Goal: Information Seeking & Learning: Learn about a topic

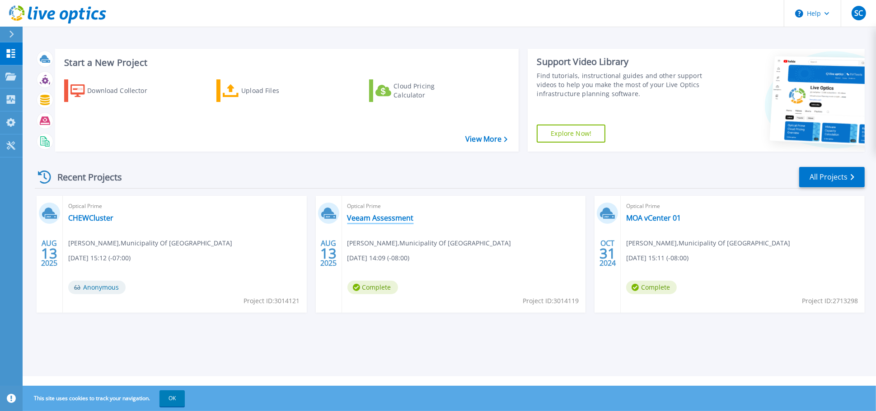
click at [388, 217] on link "Veeam Assessment" at bounding box center [380, 218] width 66 height 9
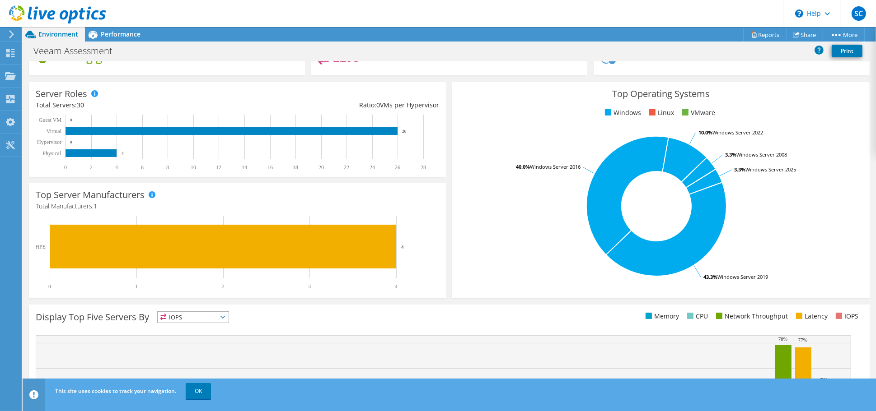
scroll to position [191, 0]
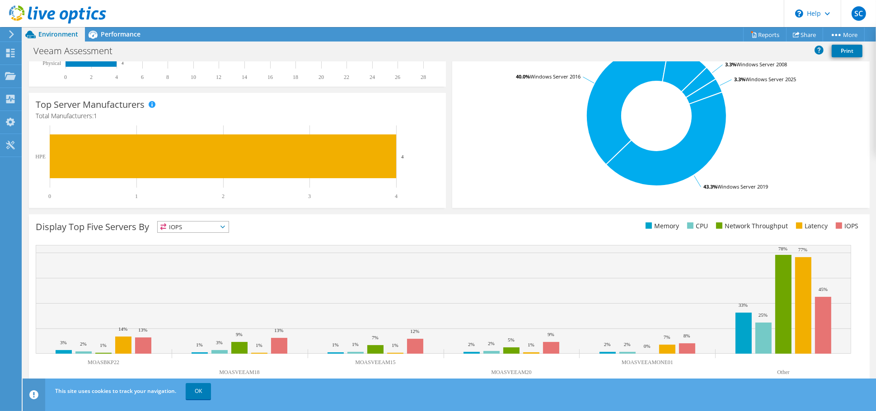
click at [225, 227] on icon at bounding box center [222, 227] width 5 height 3
click at [197, 247] on li "Memory" at bounding box center [193, 251] width 71 height 13
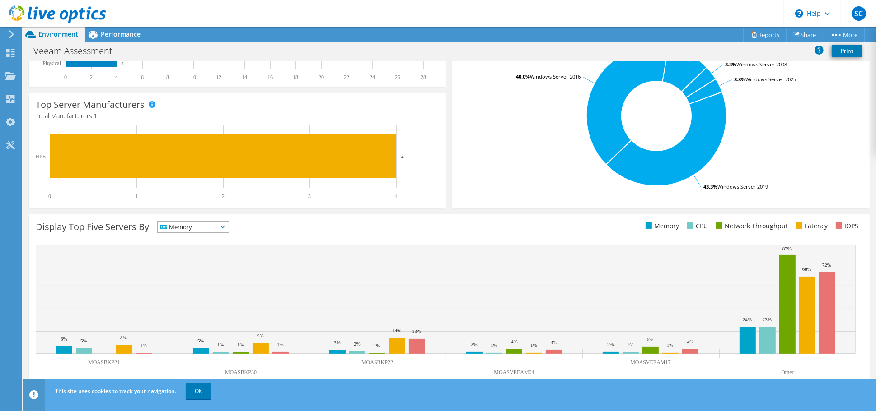
click at [225, 226] on icon at bounding box center [222, 227] width 5 height 3
click at [180, 266] on li "CPU" at bounding box center [193, 264] width 71 height 13
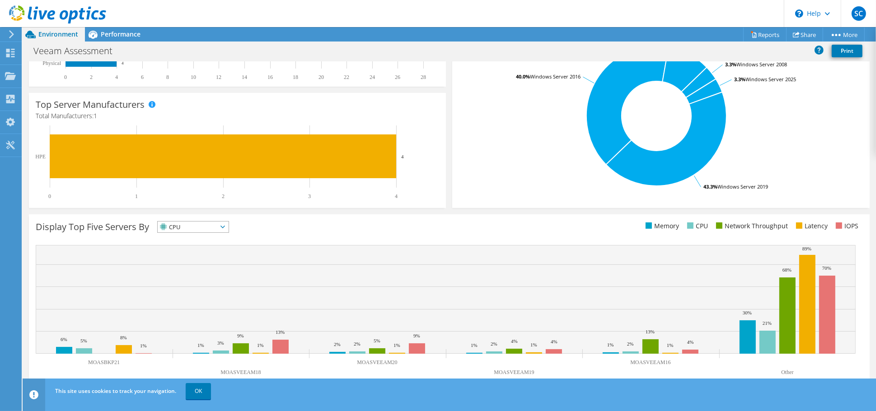
click at [225, 227] on icon at bounding box center [222, 227] width 5 height 3
click at [199, 274] on li "Network Throughput" at bounding box center [193, 277] width 71 height 13
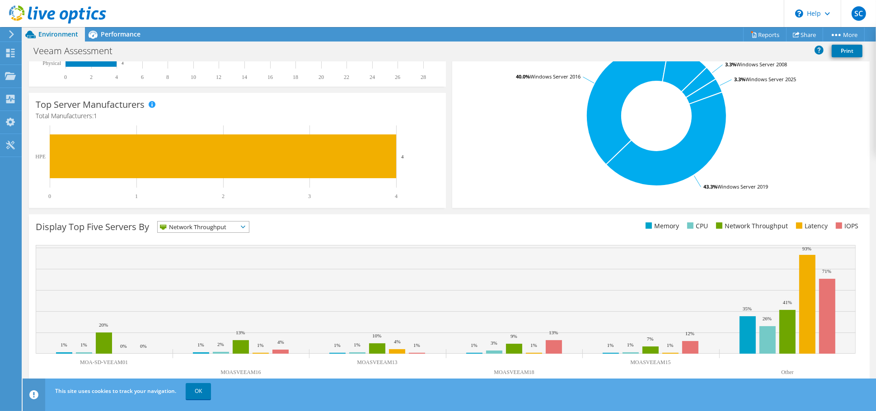
click at [244, 224] on span "Network Throughput" at bounding box center [203, 227] width 91 height 11
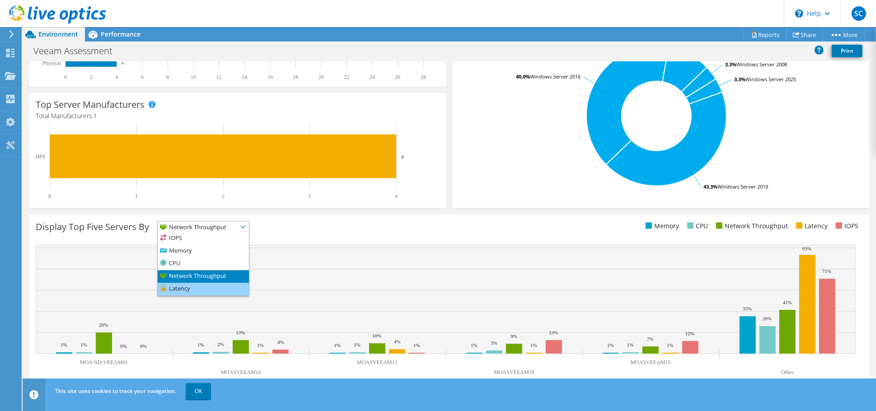
click at [215, 287] on li "Latency" at bounding box center [203, 289] width 91 height 13
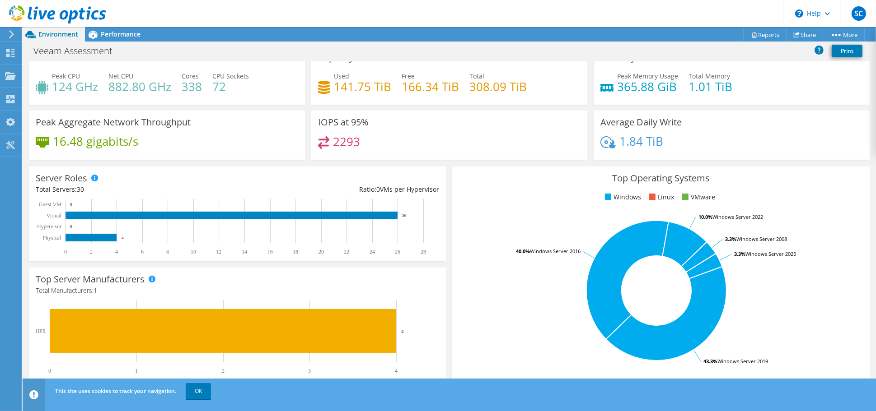
scroll to position [0, 0]
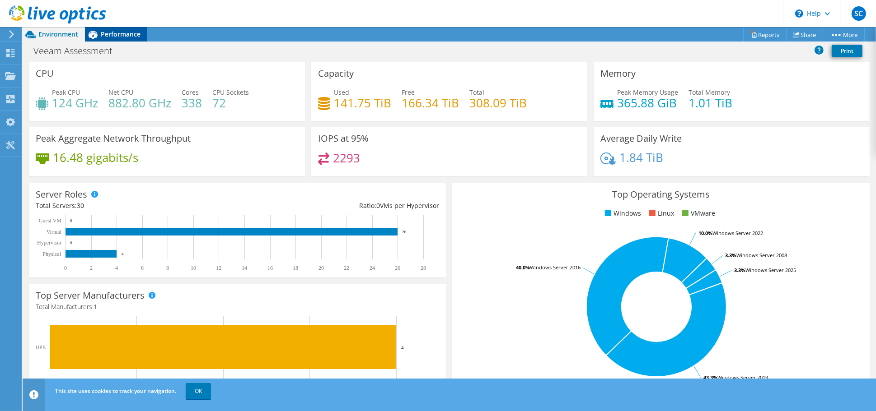
click at [117, 33] on span "Performance" at bounding box center [121, 34] width 40 height 9
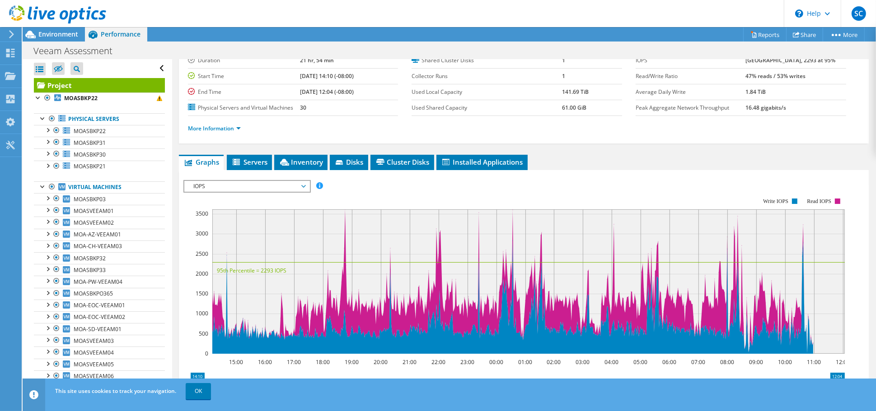
scroll to position [45, 0]
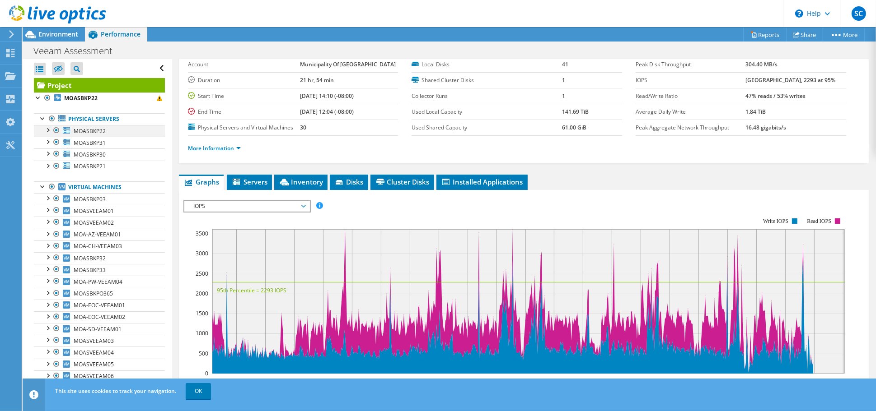
click at [48, 130] on div at bounding box center [47, 129] width 9 height 9
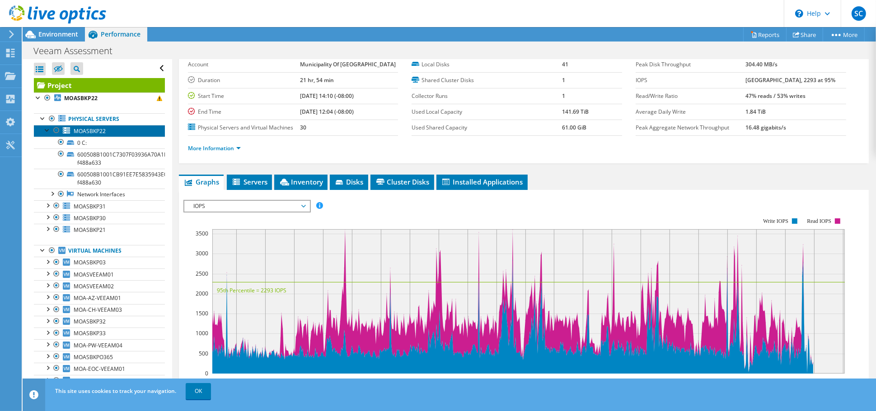
click at [107, 130] on link "MOASBKP22" at bounding box center [99, 131] width 131 height 12
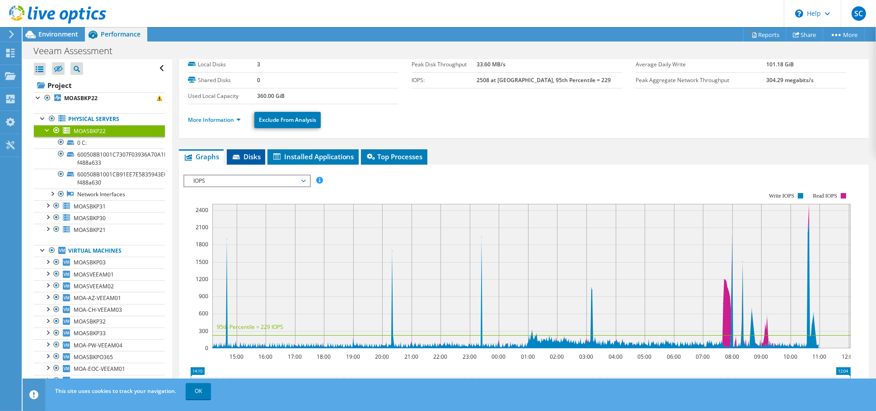
click at [237, 155] on icon at bounding box center [236, 157] width 7 height 5
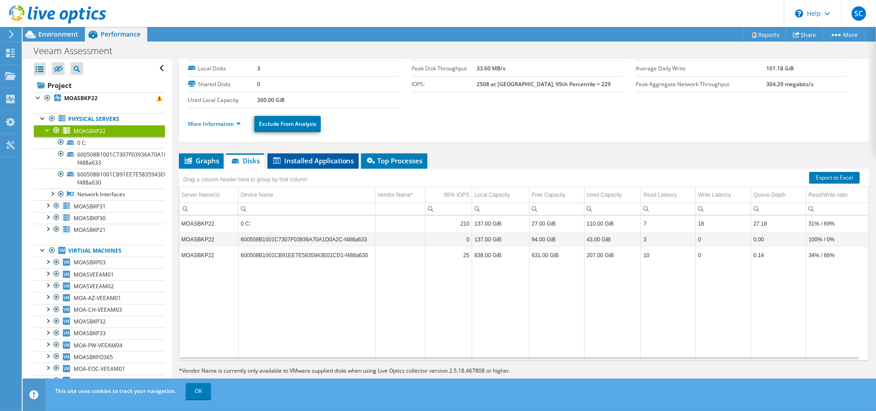
click at [304, 158] on span "Installed Applications" at bounding box center [313, 160] width 82 height 9
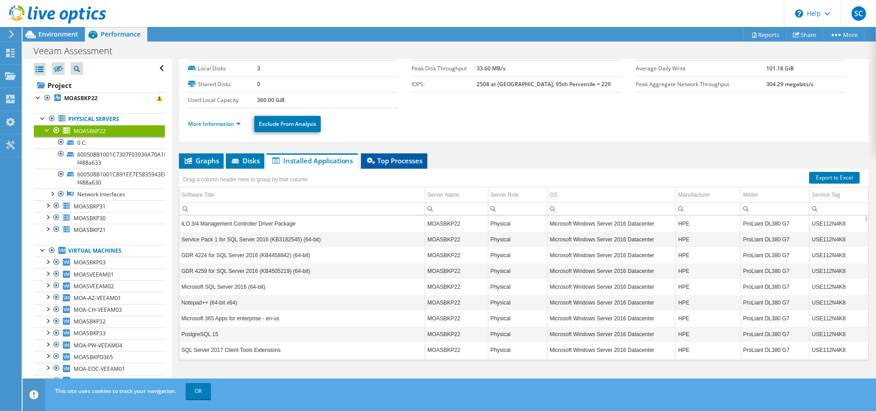
click at [385, 156] on span "Top Processes" at bounding box center [393, 160] width 57 height 9
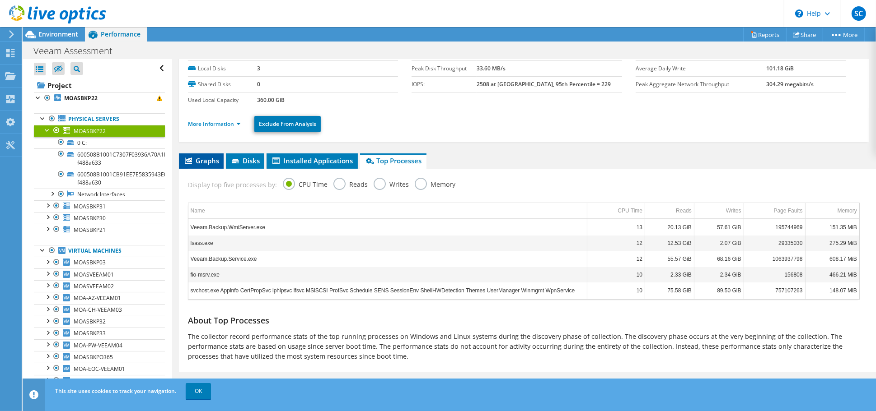
click at [196, 159] on span "Graphs" at bounding box center [201, 160] width 36 height 9
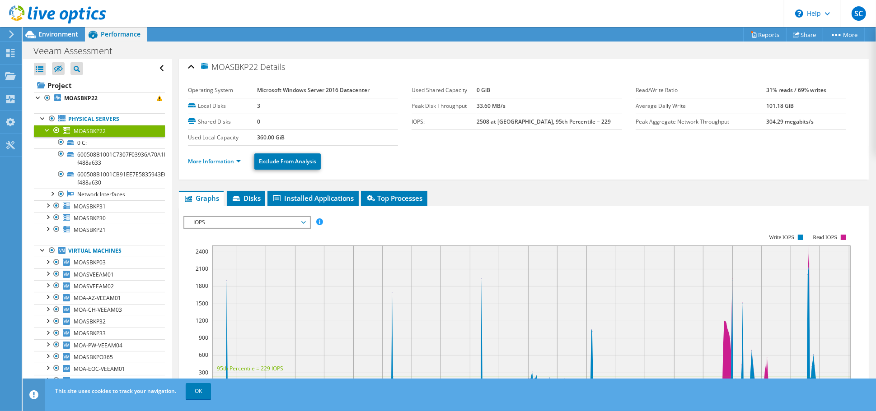
scroll to position [0, 0]
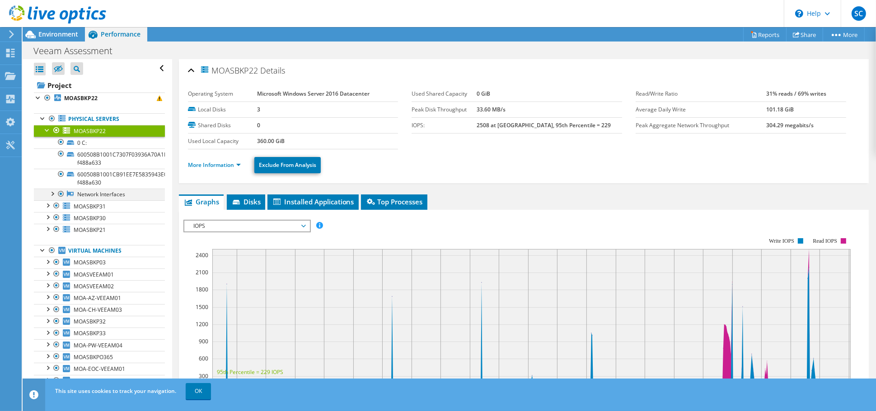
click at [51, 191] on div at bounding box center [51, 193] width 9 height 9
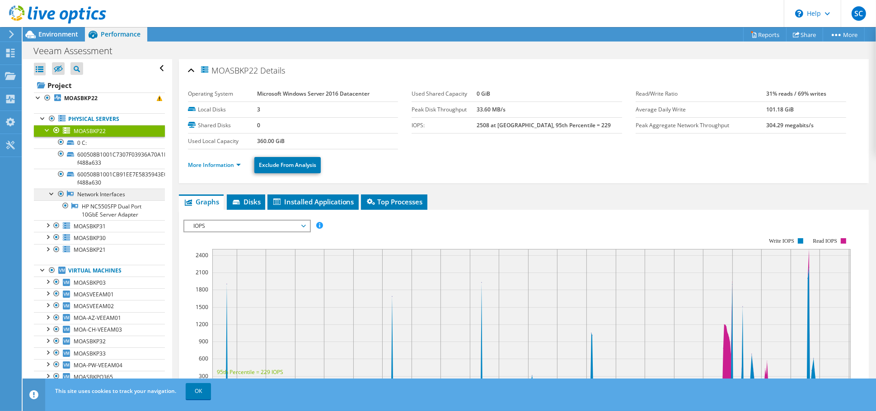
click at [94, 194] on link "Network Interfaces" at bounding box center [99, 195] width 131 height 12
click at [94, 208] on link "HP NC550SFP Dual Port 10GbE Server Adapter" at bounding box center [99, 211] width 131 height 20
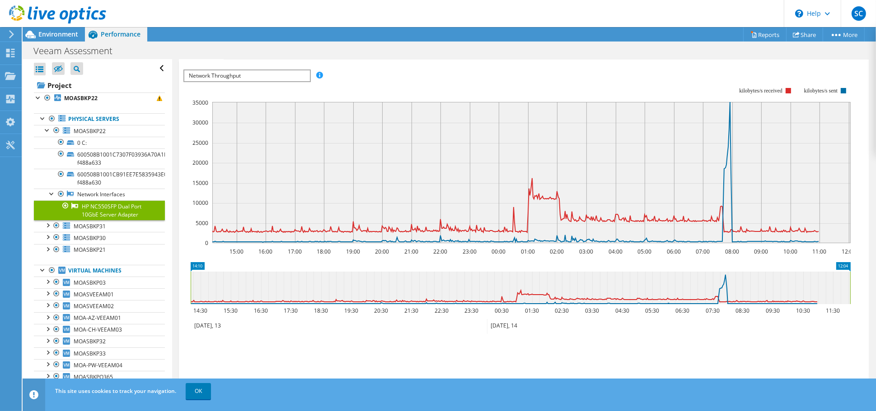
scroll to position [111, 0]
click at [277, 73] on span "Network Throughput" at bounding box center [246, 76] width 125 height 11
click at [56, 248] on div at bounding box center [56, 249] width 9 height 11
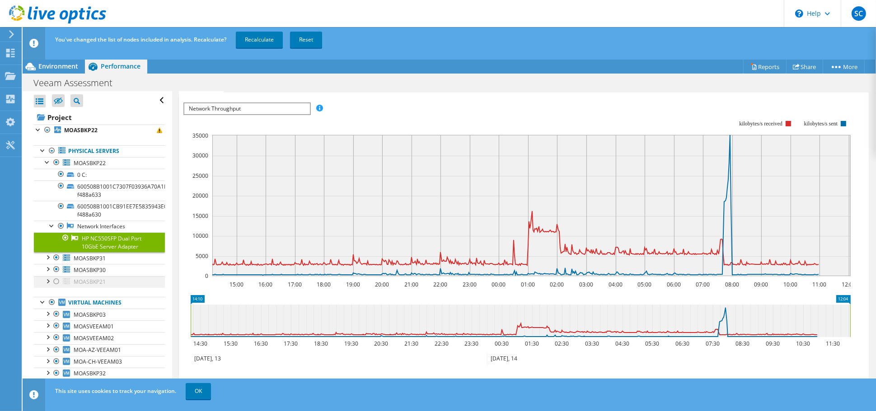
click at [56, 280] on div at bounding box center [56, 281] width 9 height 11
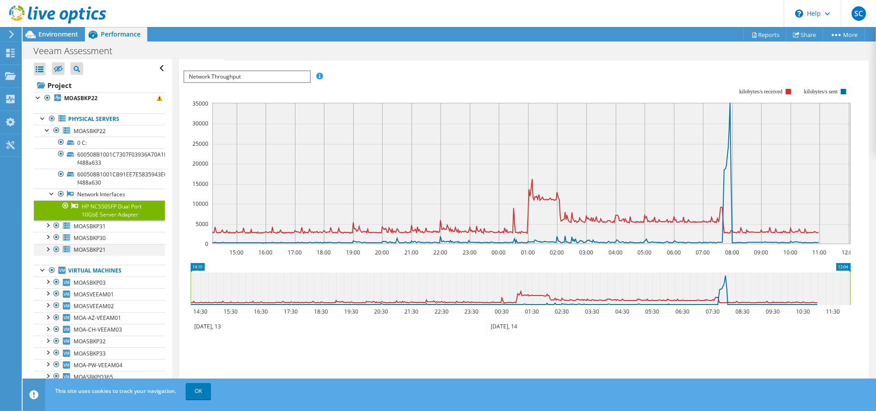
click at [47, 249] on div at bounding box center [47, 248] width 9 height 9
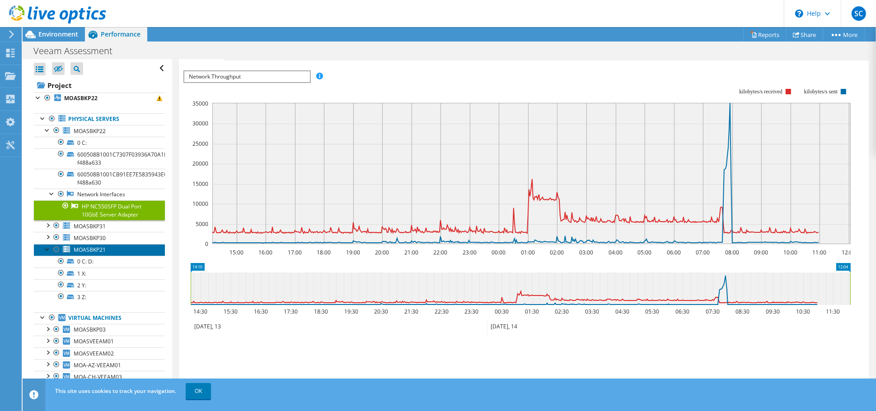
click at [105, 249] on span "MOASBKP21" at bounding box center [90, 250] width 32 height 8
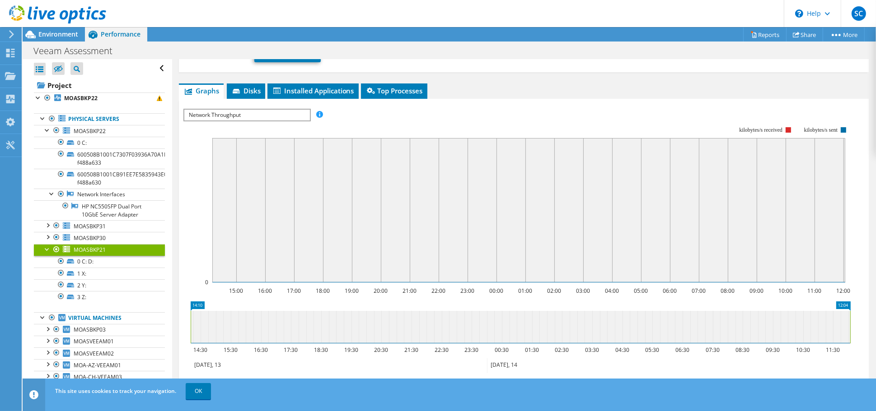
scroll to position [150, 0]
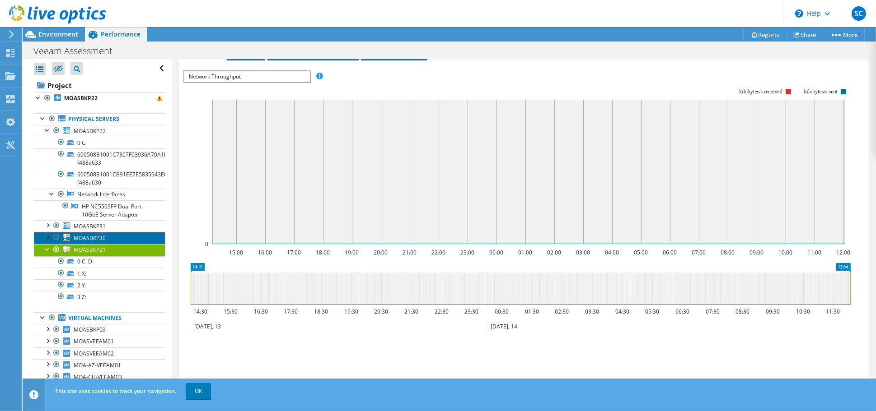
click at [107, 234] on link "MOASBKP30" at bounding box center [99, 238] width 131 height 12
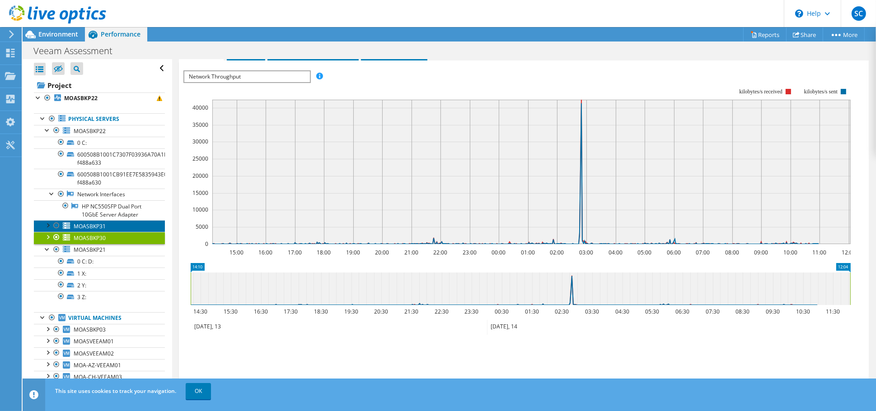
click at [107, 223] on link "MOASBKP31" at bounding box center [99, 226] width 131 height 12
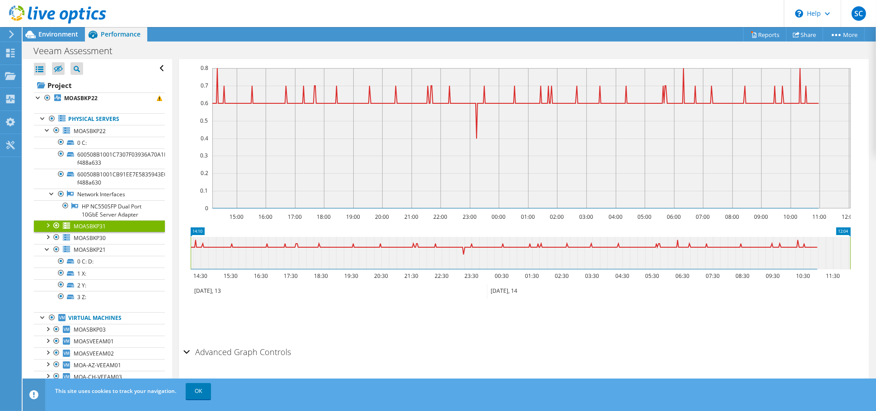
scroll to position [195, 0]
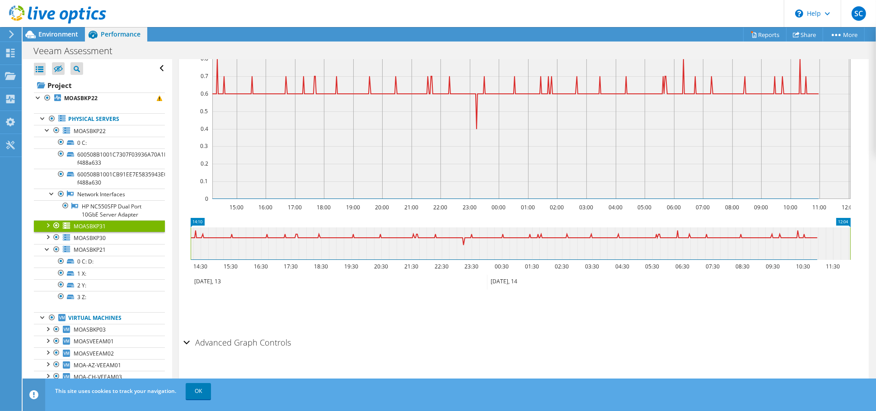
click at [187, 341] on div "Advanced Graph Controls" at bounding box center [523, 343] width 681 height 19
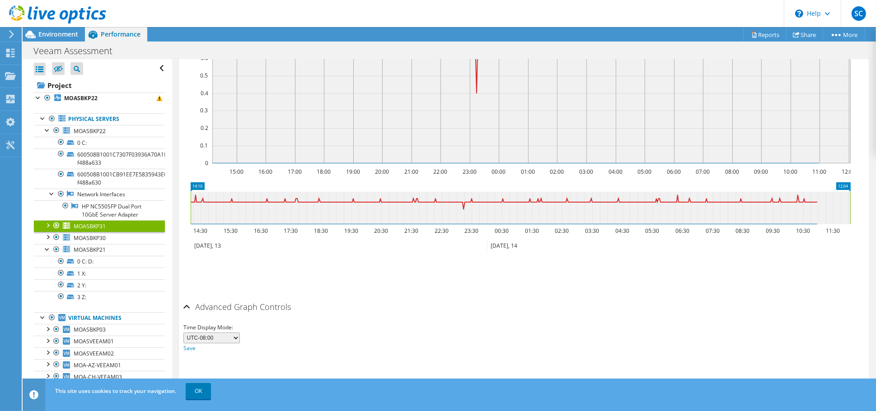
click at [187, 307] on div "Advanced Graph Controls" at bounding box center [523, 307] width 681 height 19
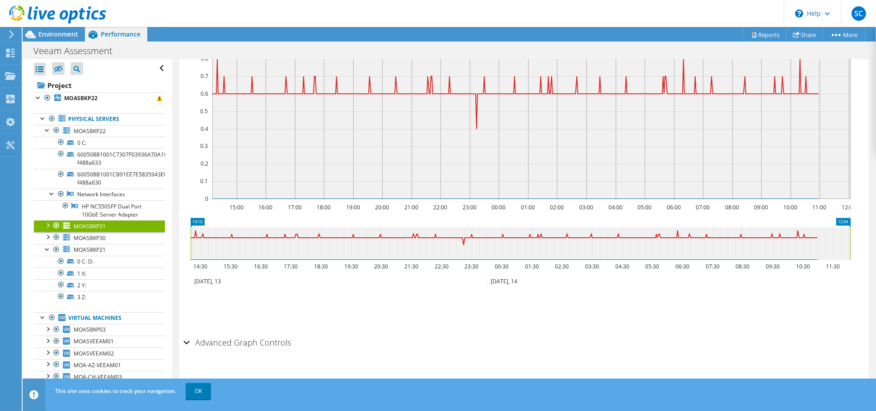
scroll to position [59, 0]
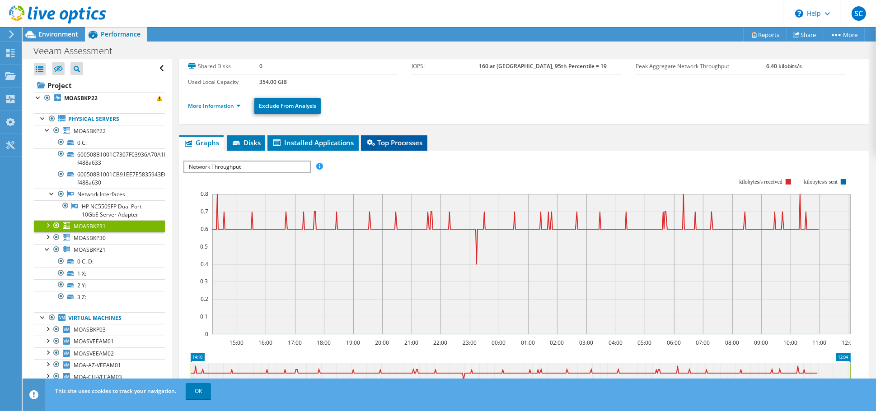
click at [404, 138] on span "Top Processes" at bounding box center [393, 142] width 57 height 9
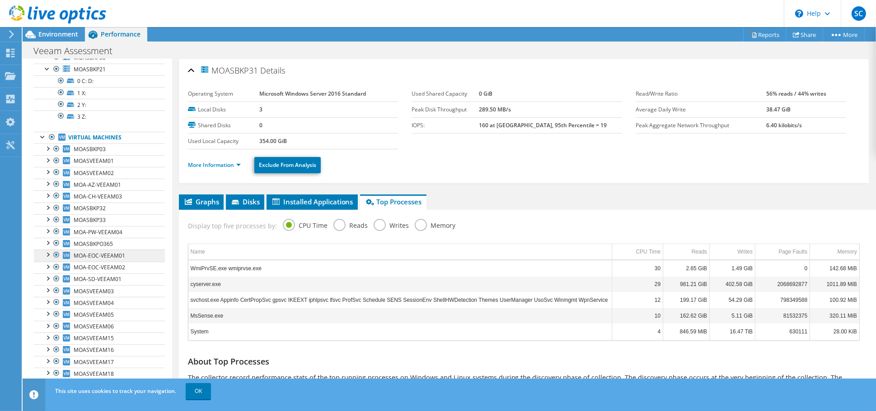
scroll to position [226, 0]
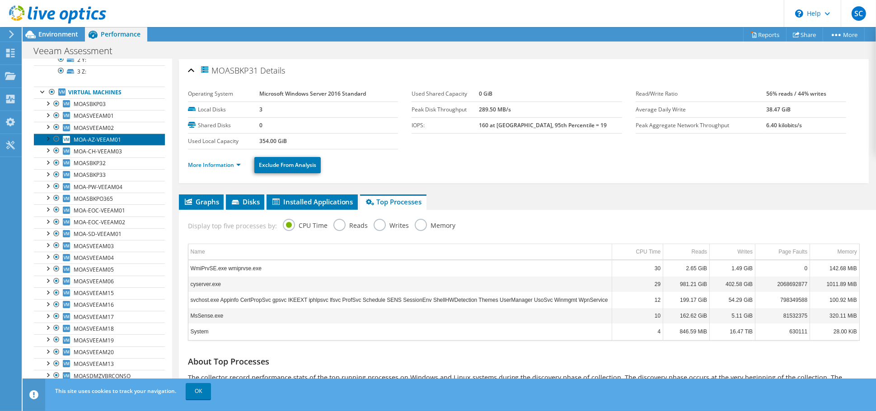
click at [91, 134] on link "MOA-AZ-VEEAM01" at bounding box center [99, 140] width 131 height 12
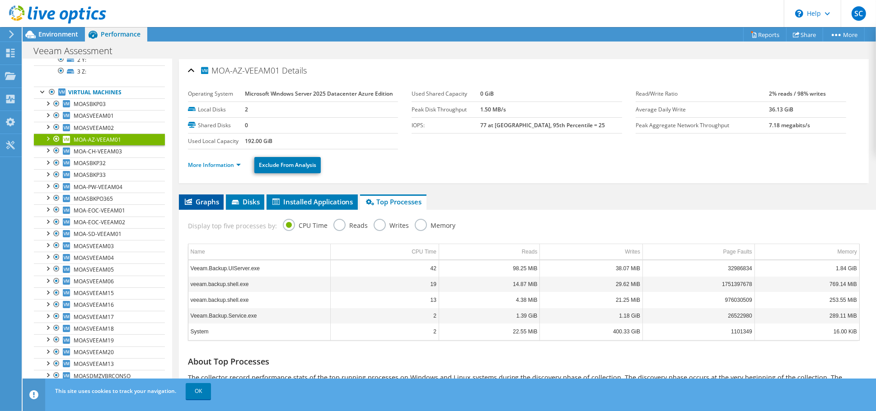
click at [208, 197] on span "Graphs" at bounding box center [201, 201] width 36 height 9
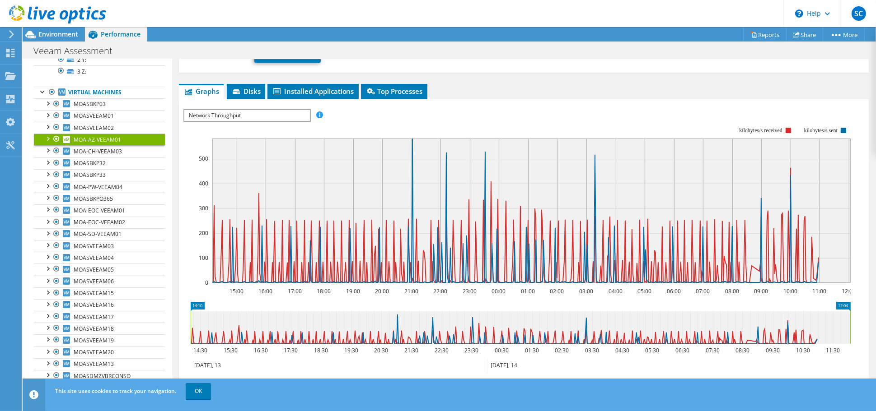
scroll to position [60, 0]
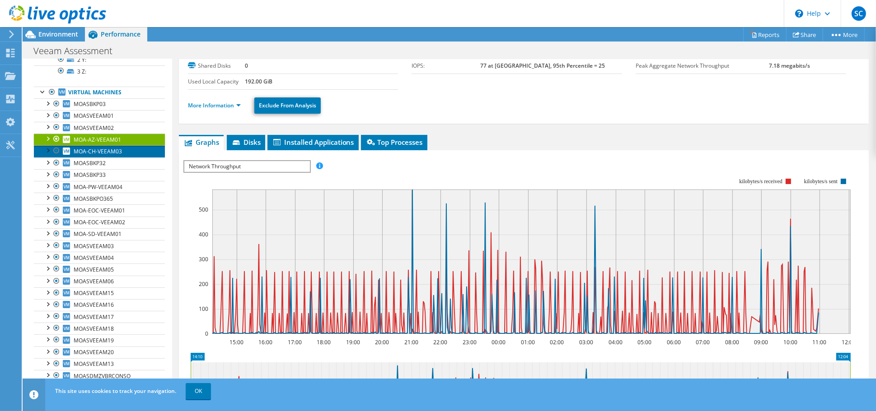
click at [99, 149] on span "MOA-CH-VEEAM03" at bounding box center [98, 152] width 48 height 8
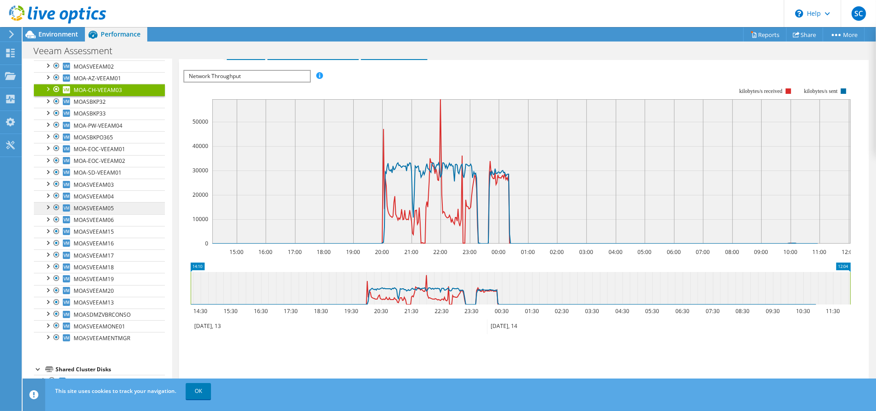
scroll to position [287, 0]
click at [97, 148] on span "MOA-EOC-VEEAM01" at bounding box center [99, 149] width 51 height 8
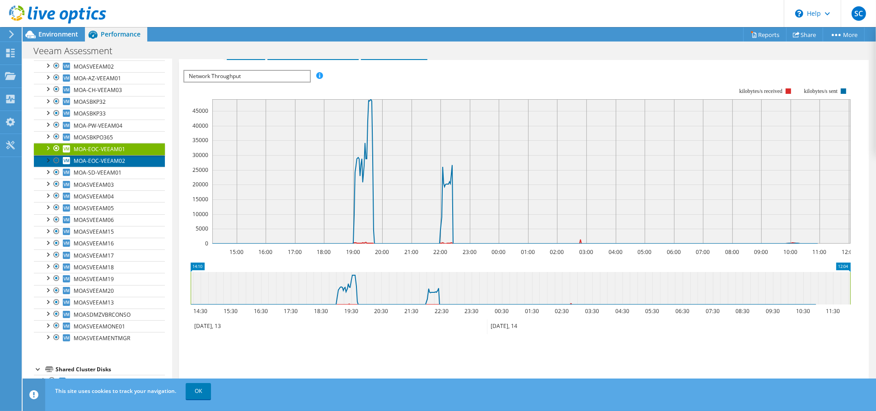
click at [95, 157] on span "MOA-EOC-VEEAM02" at bounding box center [99, 161] width 51 height 8
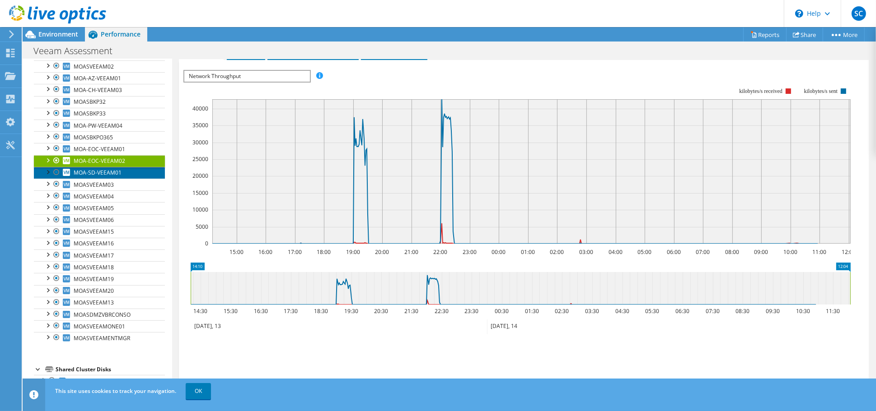
click at [88, 169] on span "MOA-SD-VEEAM01" at bounding box center [98, 173] width 48 height 8
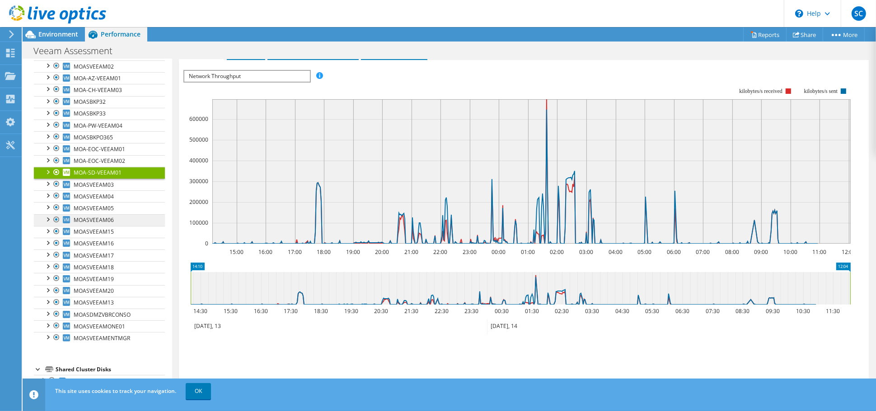
scroll to position [242, 0]
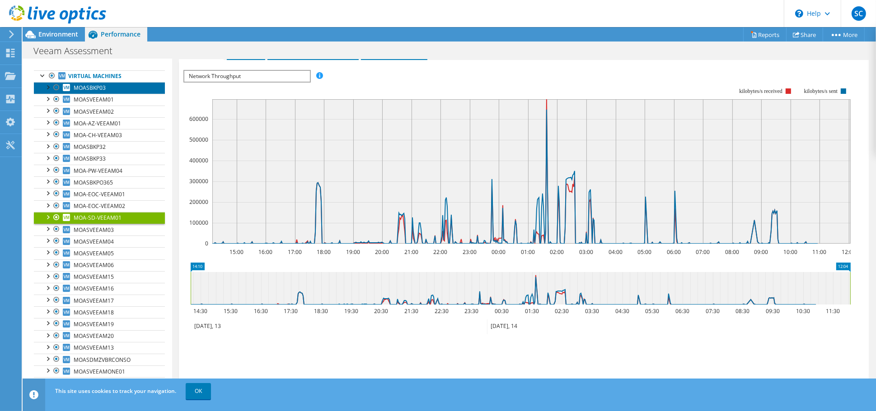
click at [93, 84] on span "MOASBKP03" at bounding box center [90, 88] width 32 height 8
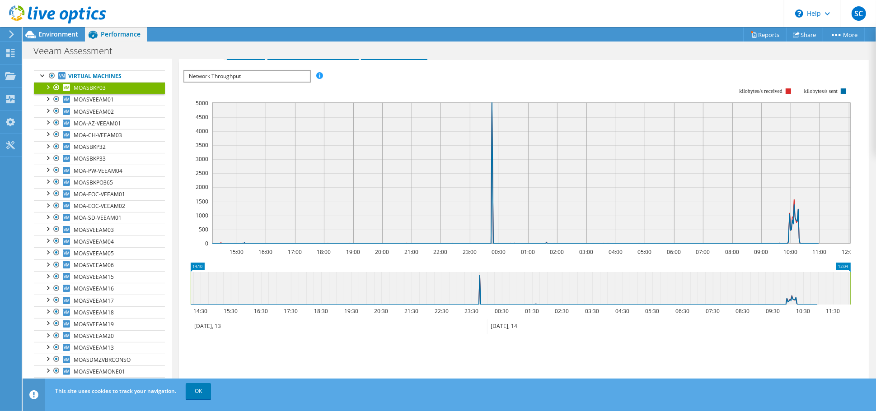
scroll to position [168, 0]
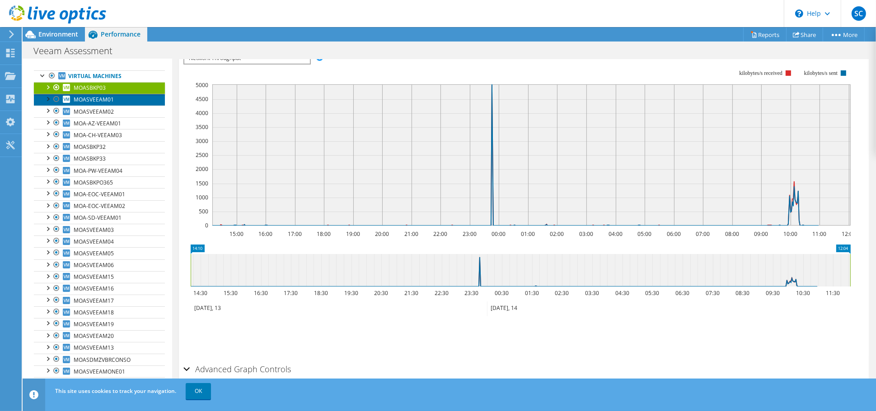
click at [105, 96] on span "MOASVEEAM01" at bounding box center [94, 100] width 40 height 8
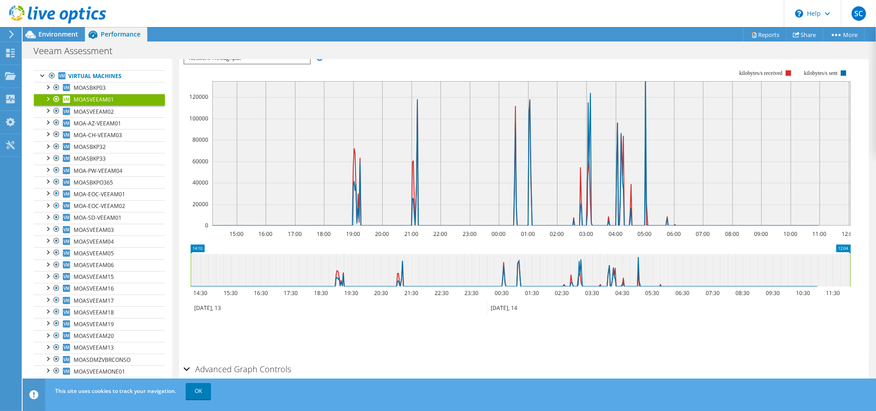
scroll to position [150, 0]
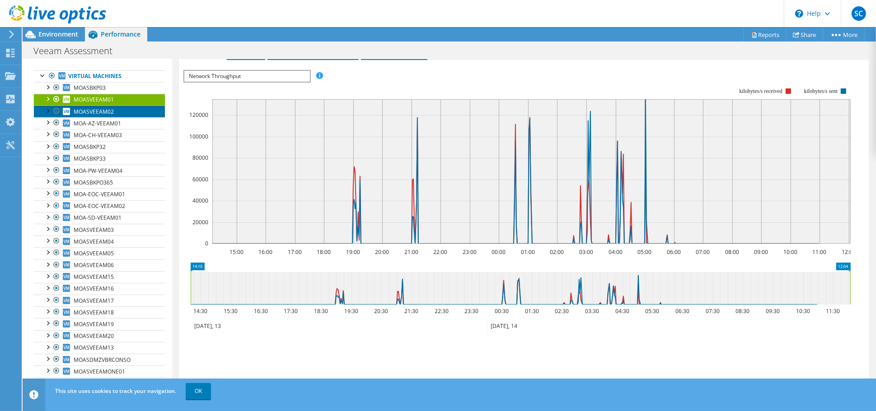
click at [98, 112] on span "MOASVEEAM02" at bounding box center [94, 112] width 40 height 8
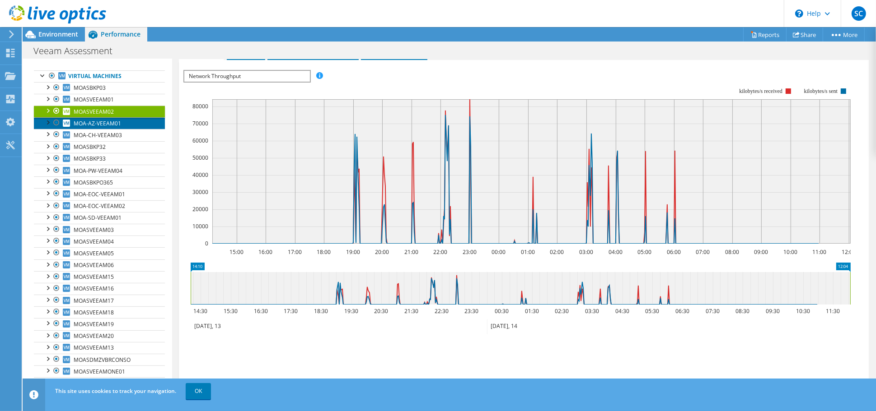
click at [96, 120] on span "MOA-AZ-VEEAM01" at bounding box center [97, 124] width 47 height 8
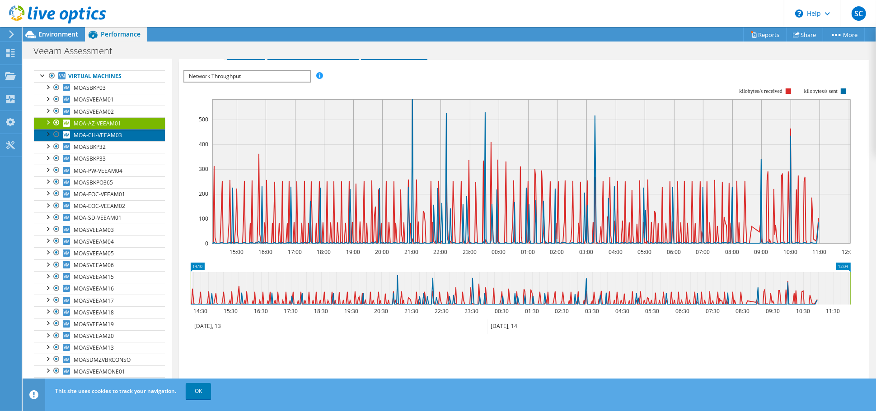
click at [92, 134] on span "MOA-CH-VEEAM03" at bounding box center [98, 135] width 48 height 8
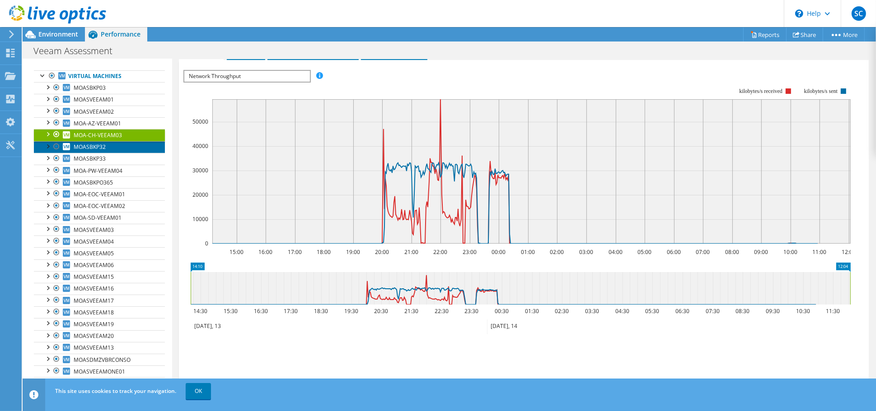
click at [90, 144] on span "MOASBKP32" at bounding box center [90, 147] width 32 height 8
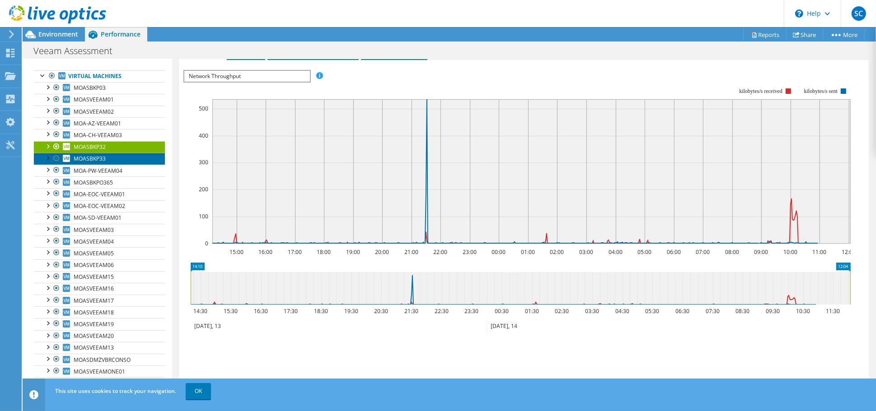
click at [90, 155] on span "MOASBKP33" at bounding box center [90, 159] width 32 height 8
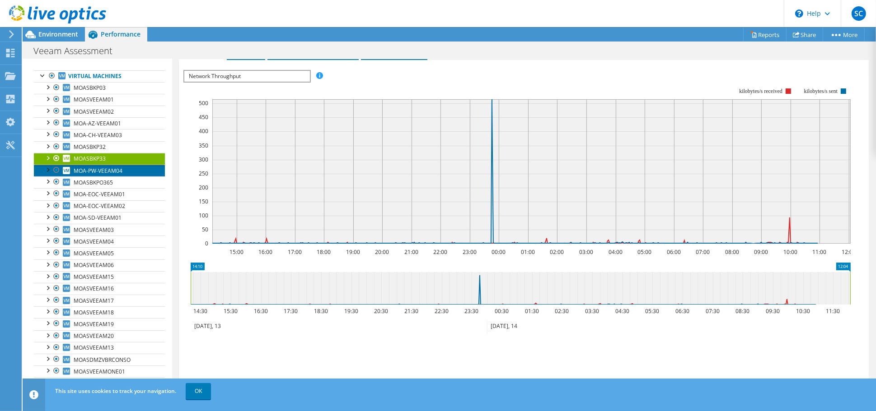
click at [93, 169] on span "MOA-PW-VEEAM04" at bounding box center [98, 171] width 49 height 8
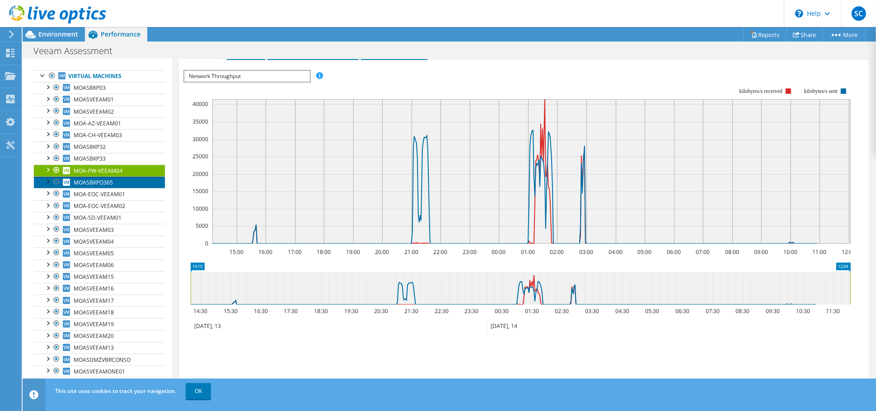
click at [93, 180] on span "MOASBKPO365" at bounding box center [93, 183] width 39 height 8
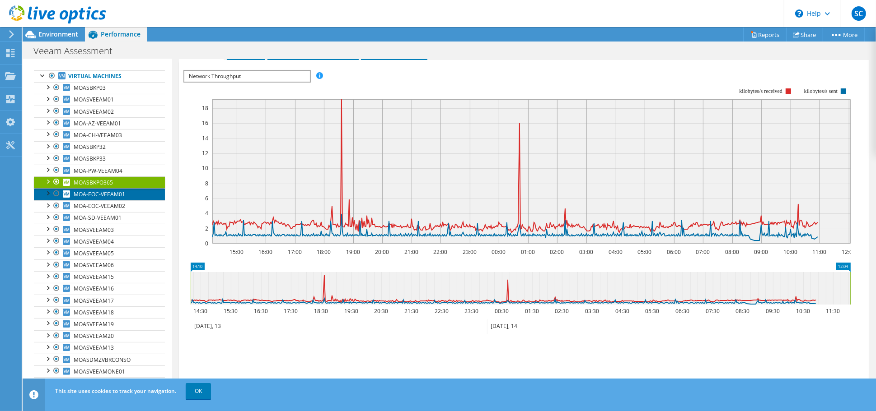
click at [89, 191] on span "MOA-EOC-VEEAM01" at bounding box center [99, 195] width 51 height 8
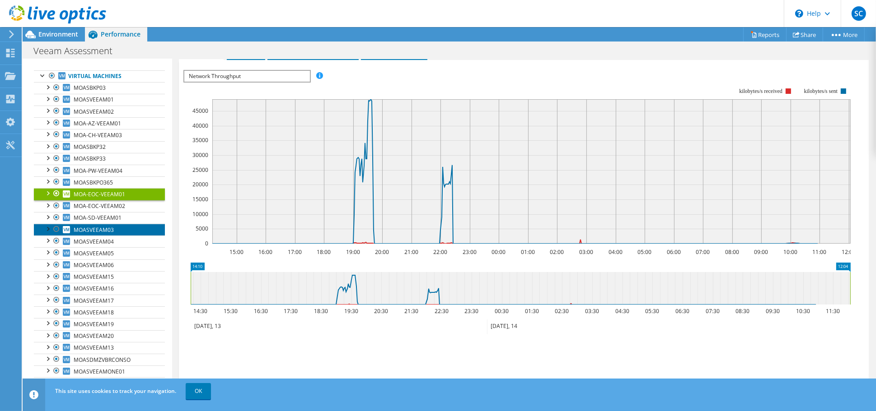
click at [88, 229] on span "MOASVEEAM03" at bounding box center [94, 230] width 40 height 8
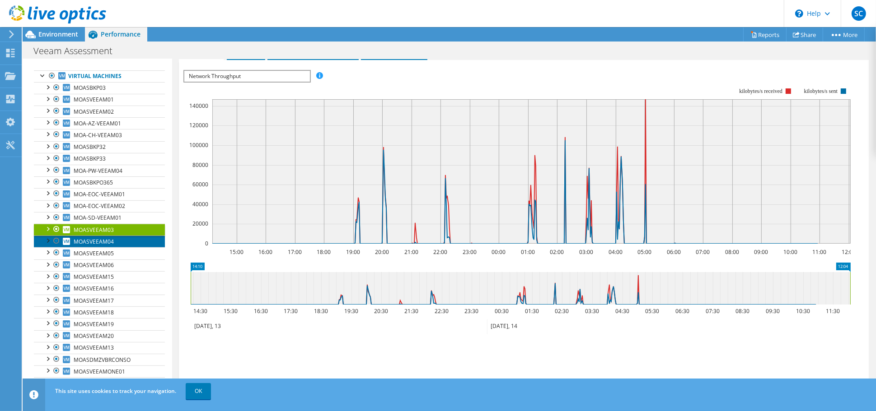
click at [89, 240] on span "MOASVEEAM04" at bounding box center [94, 242] width 40 height 8
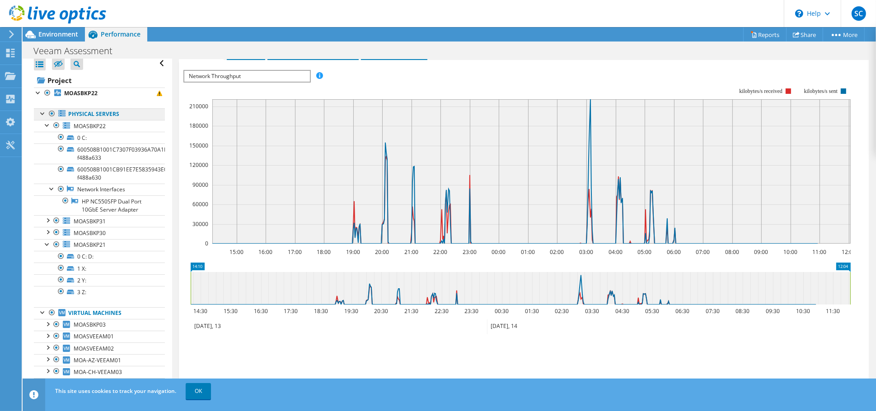
scroll to position [0, 0]
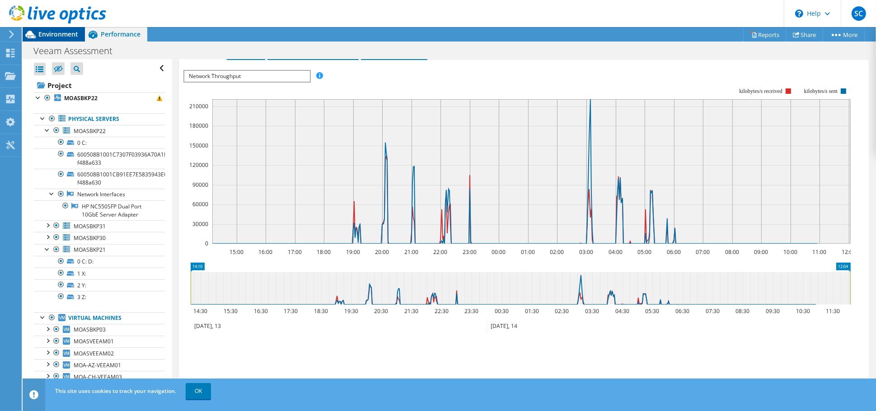
click at [56, 33] on span "Environment" at bounding box center [58, 34] width 40 height 9
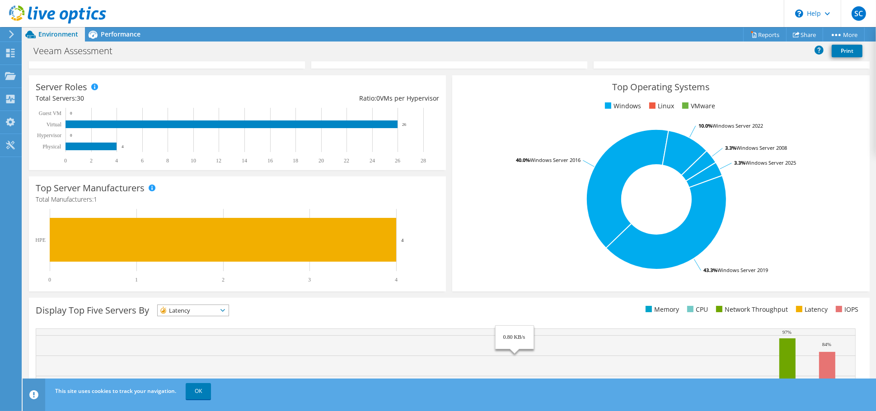
scroll to position [191, 0]
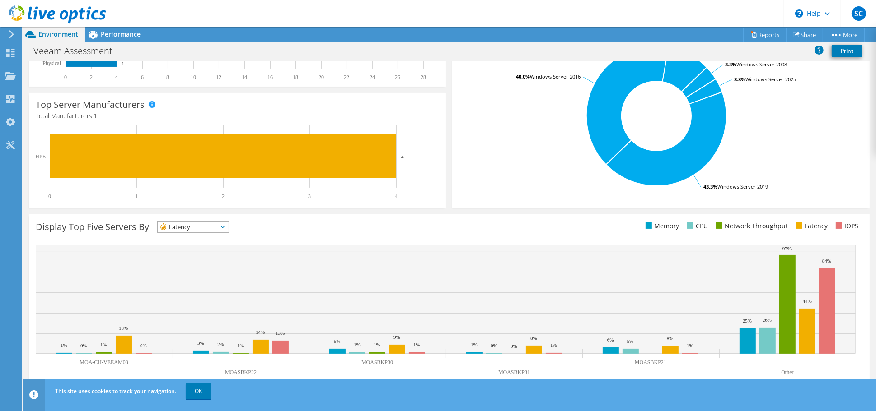
click at [225, 227] on icon at bounding box center [222, 227] width 5 height 3
click at [192, 249] on li "Memory" at bounding box center [193, 251] width 71 height 13
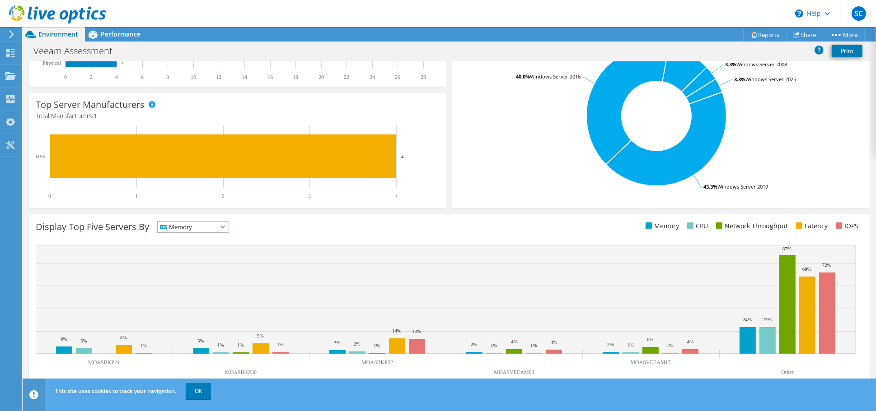
click at [225, 227] on icon at bounding box center [222, 227] width 5 height 3
click at [194, 259] on li "CPU" at bounding box center [193, 264] width 71 height 13
